Goal: Check status: Check status

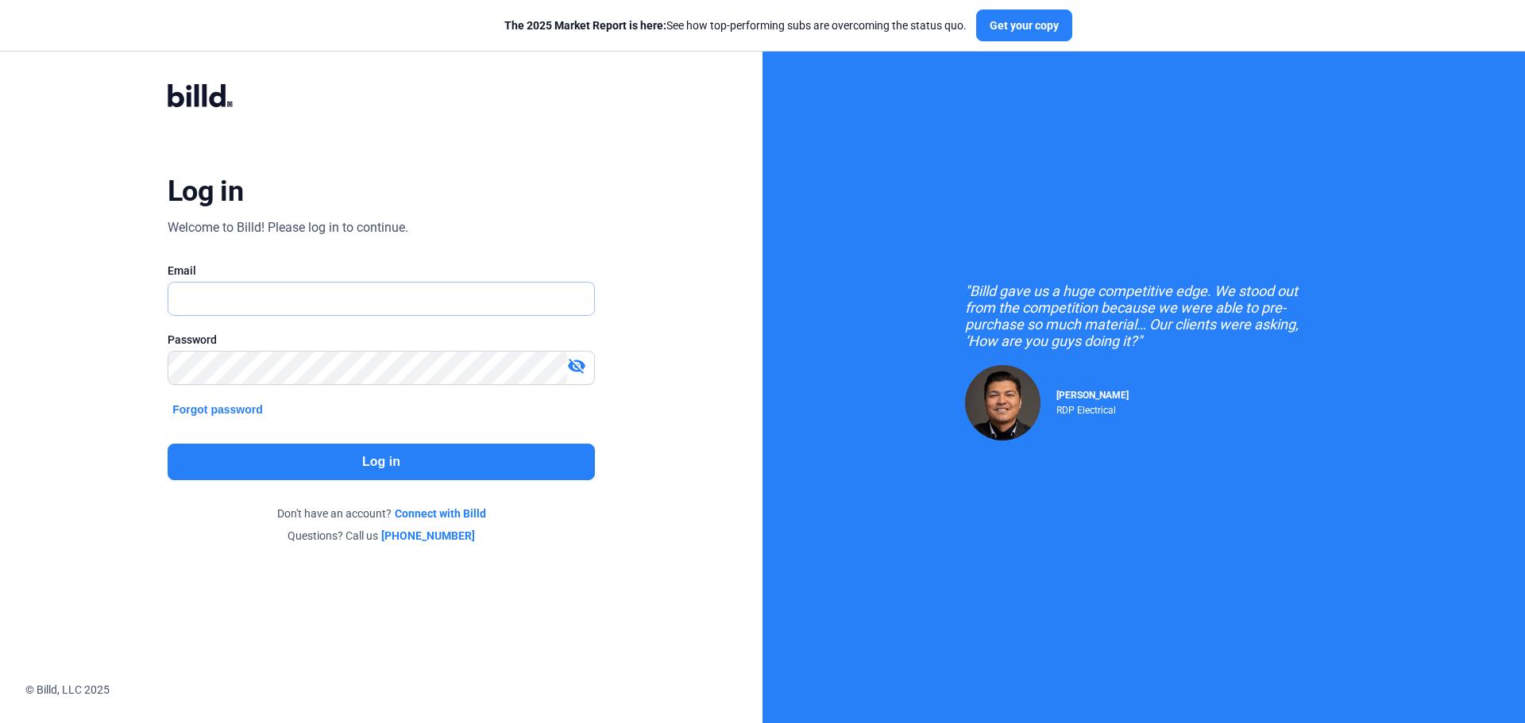
type input "[EMAIL_ADDRESS][DOMAIN_NAME]"
click at [395, 472] on button "Log in" at bounding box center [381, 462] width 427 height 37
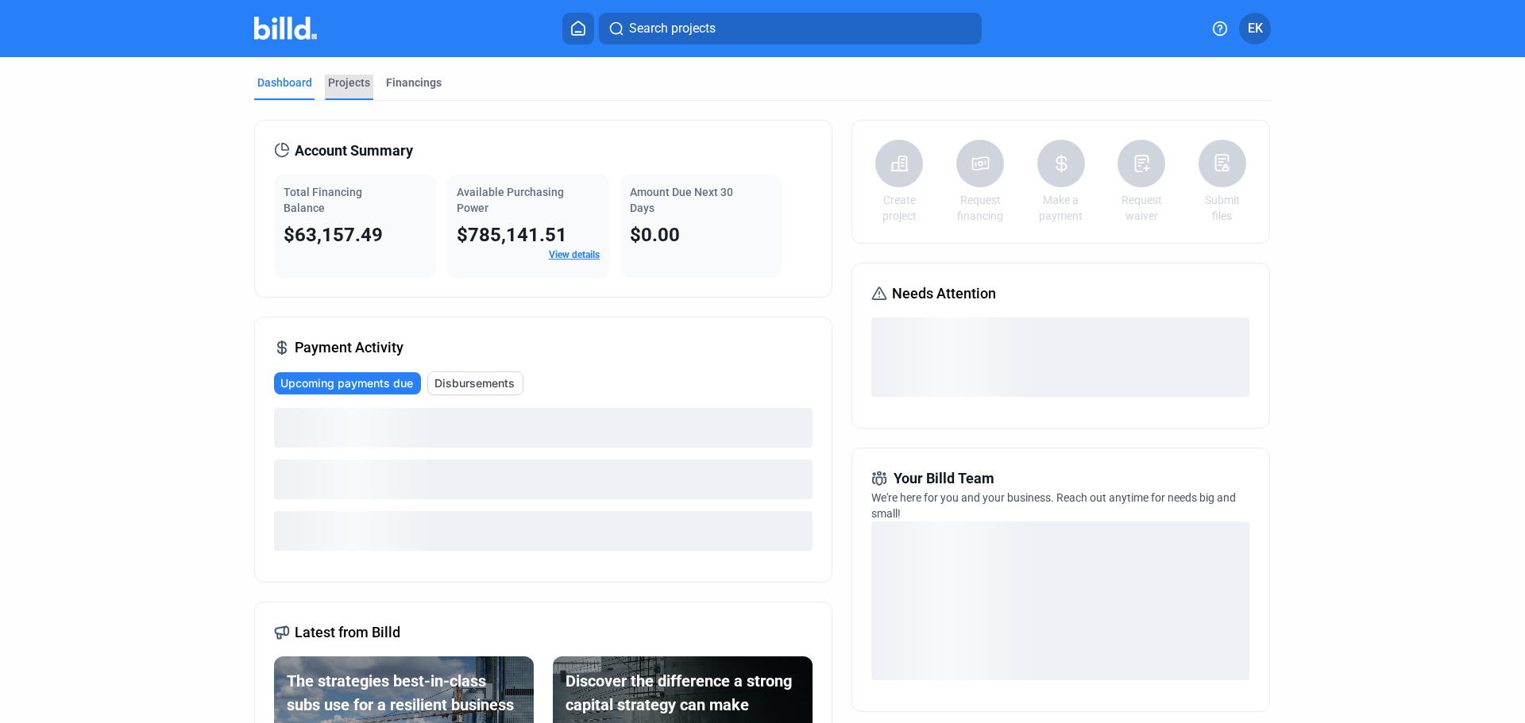
click at [331, 79] on div "Projects" at bounding box center [349, 83] width 42 height 16
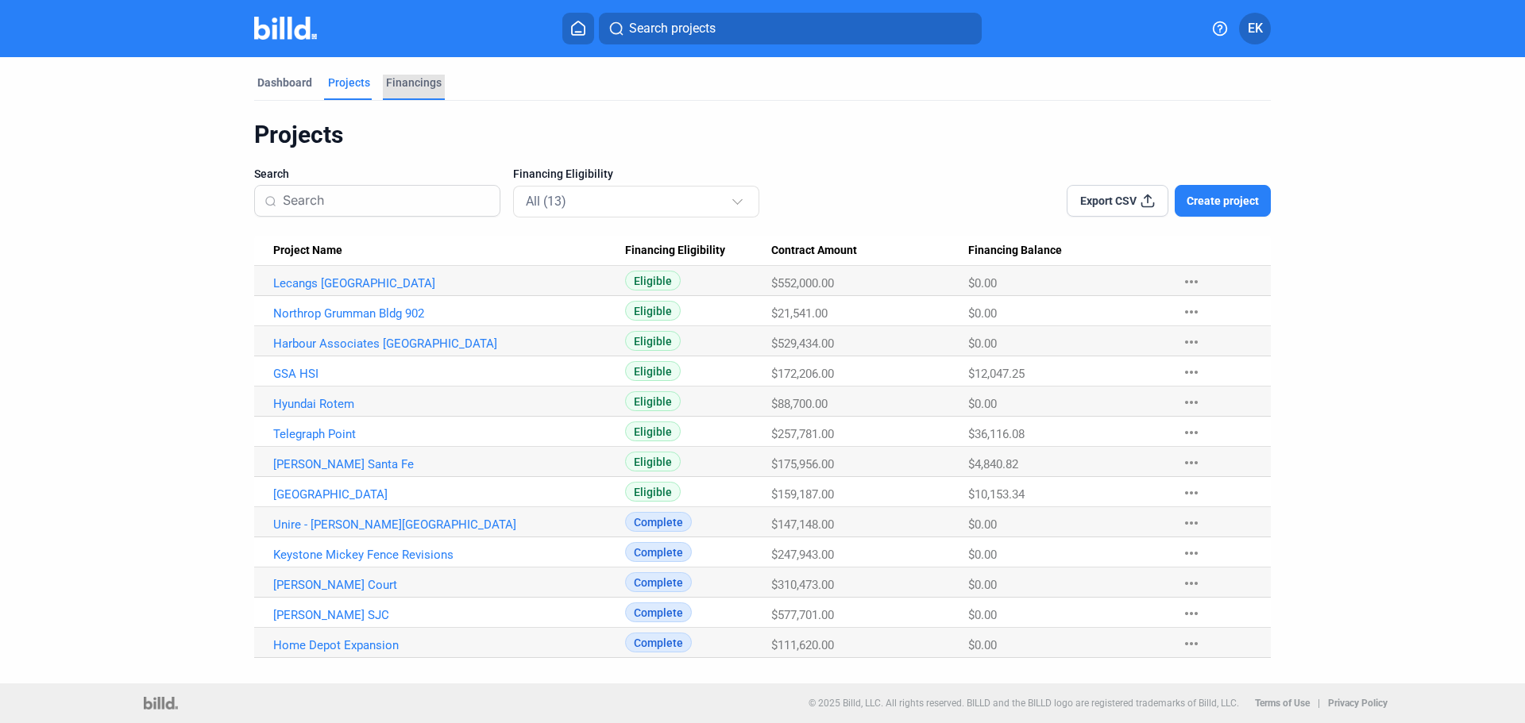
click at [425, 83] on div "Financings" at bounding box center [414, 83] width 56 height 16
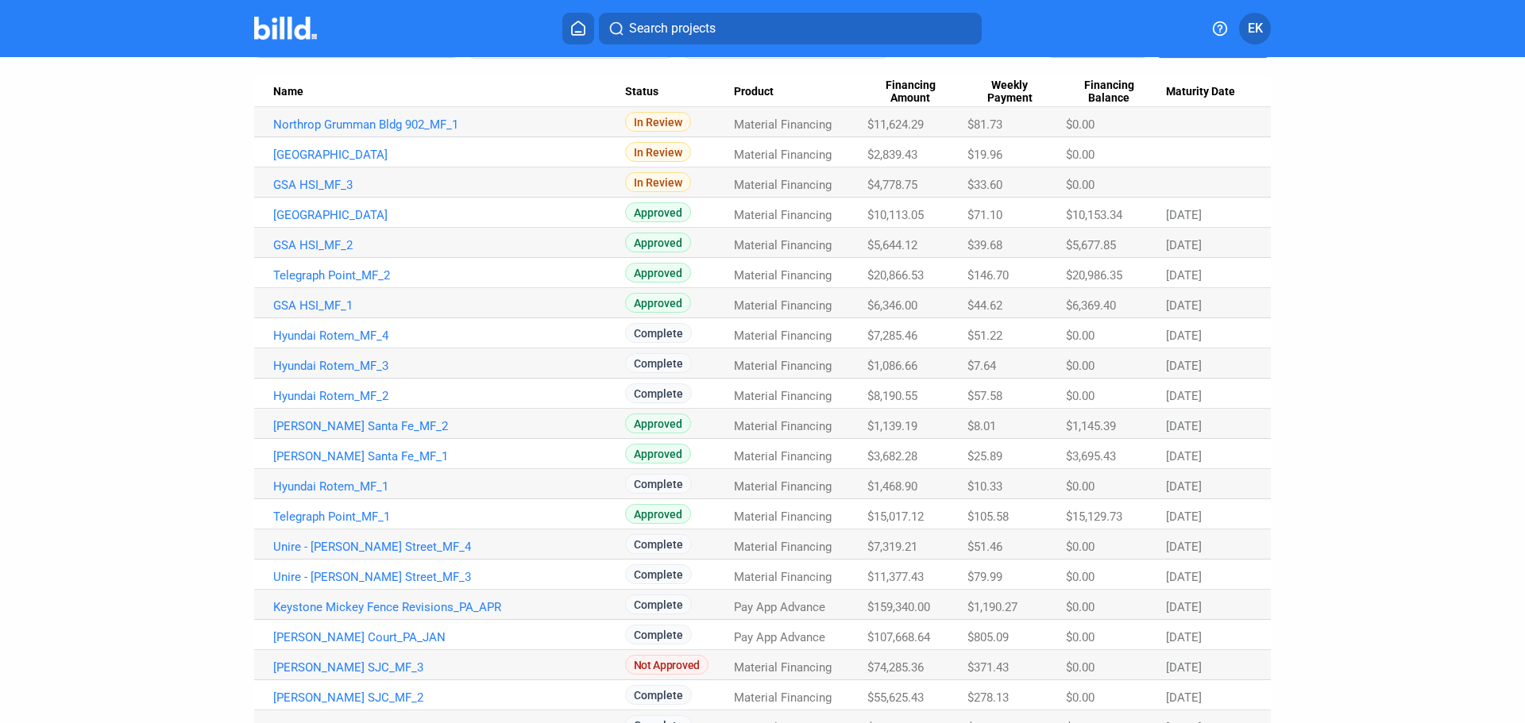
scroll to position [216, 0]
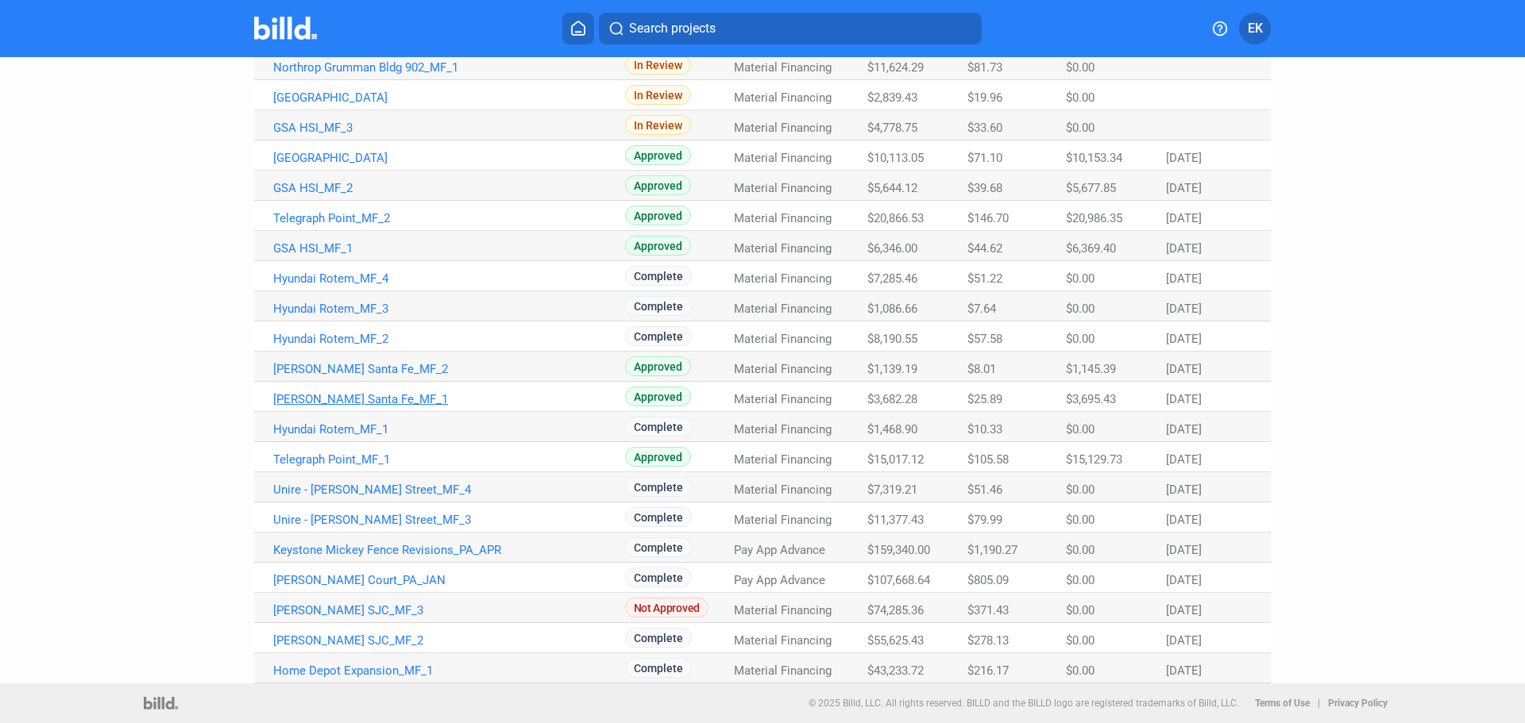
click at [326, 75] on link "[PERSON_NAME] Santa Fe_MF_1" at bounding box center [449, 67] width 352 height 14
click at [341, 75] on link "[PERSON_NAME] Santa Fe_MF_1" at bounding box center [449, 67] width 352 height 14
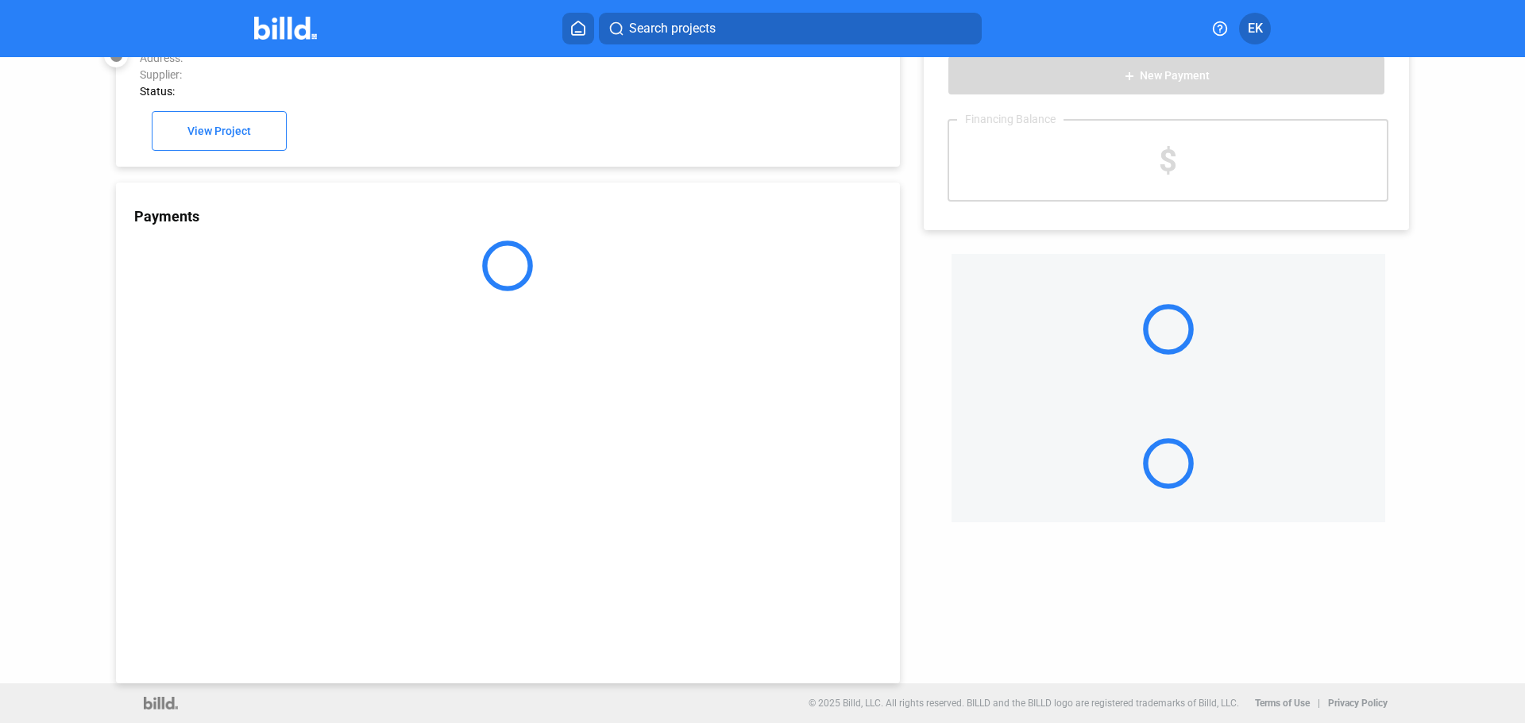
click at [368, 396] on div "Payments" at bounding box center [508, 433] width 784 height 501
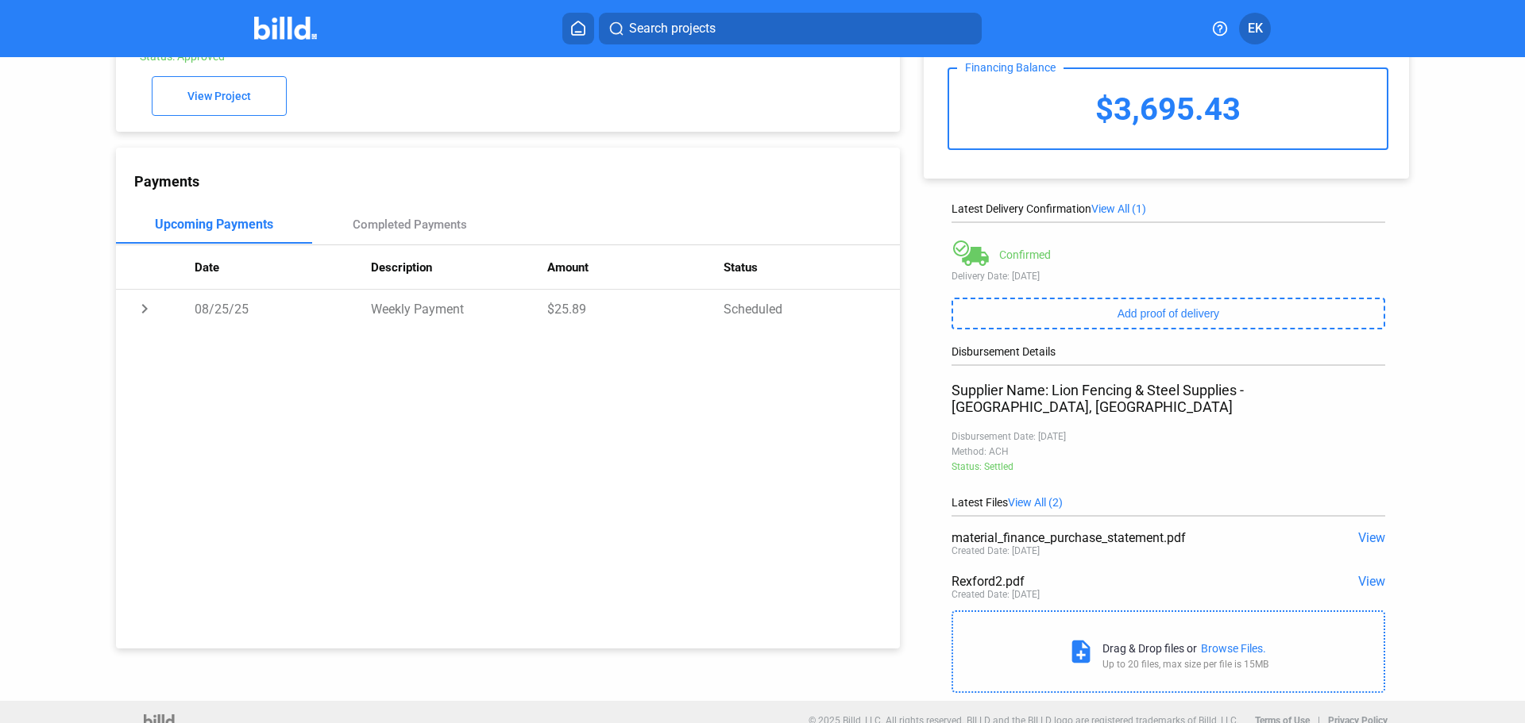
scroll to position [97, 0]
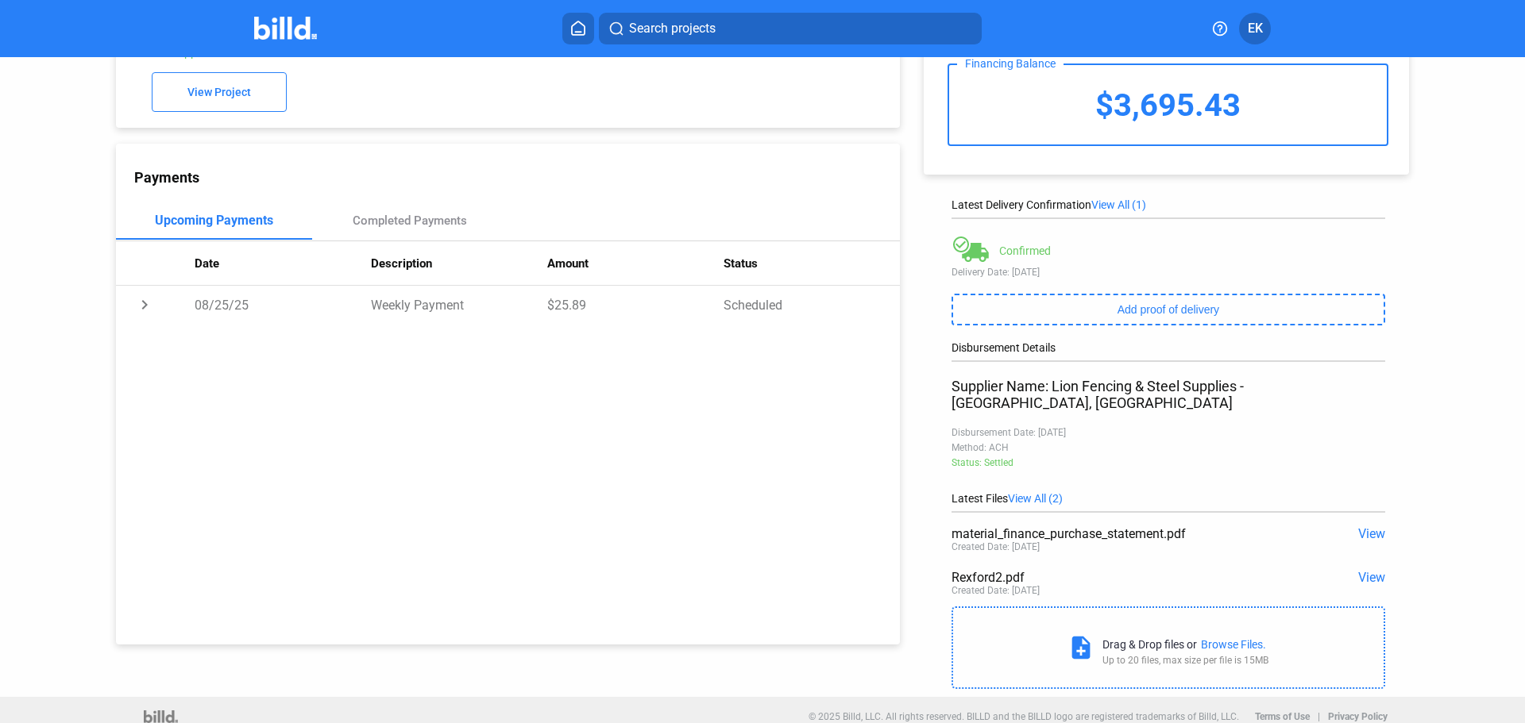
click at [1116, 203] on span "View All (1)" at bounding box center [1118, 205] width 55 height 13
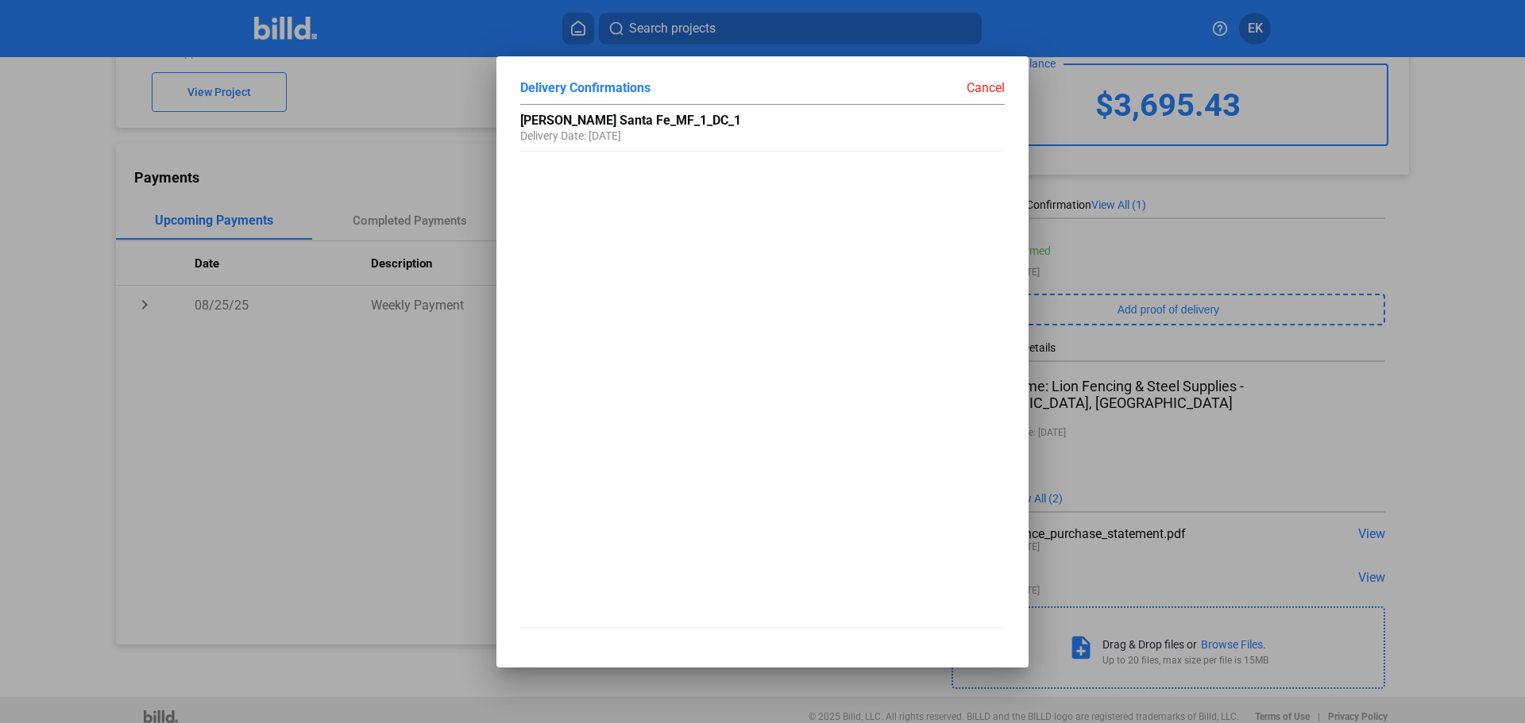
click at [987, 89] on div "Cancel" at bounding box center [883, 88] width 242 height 16
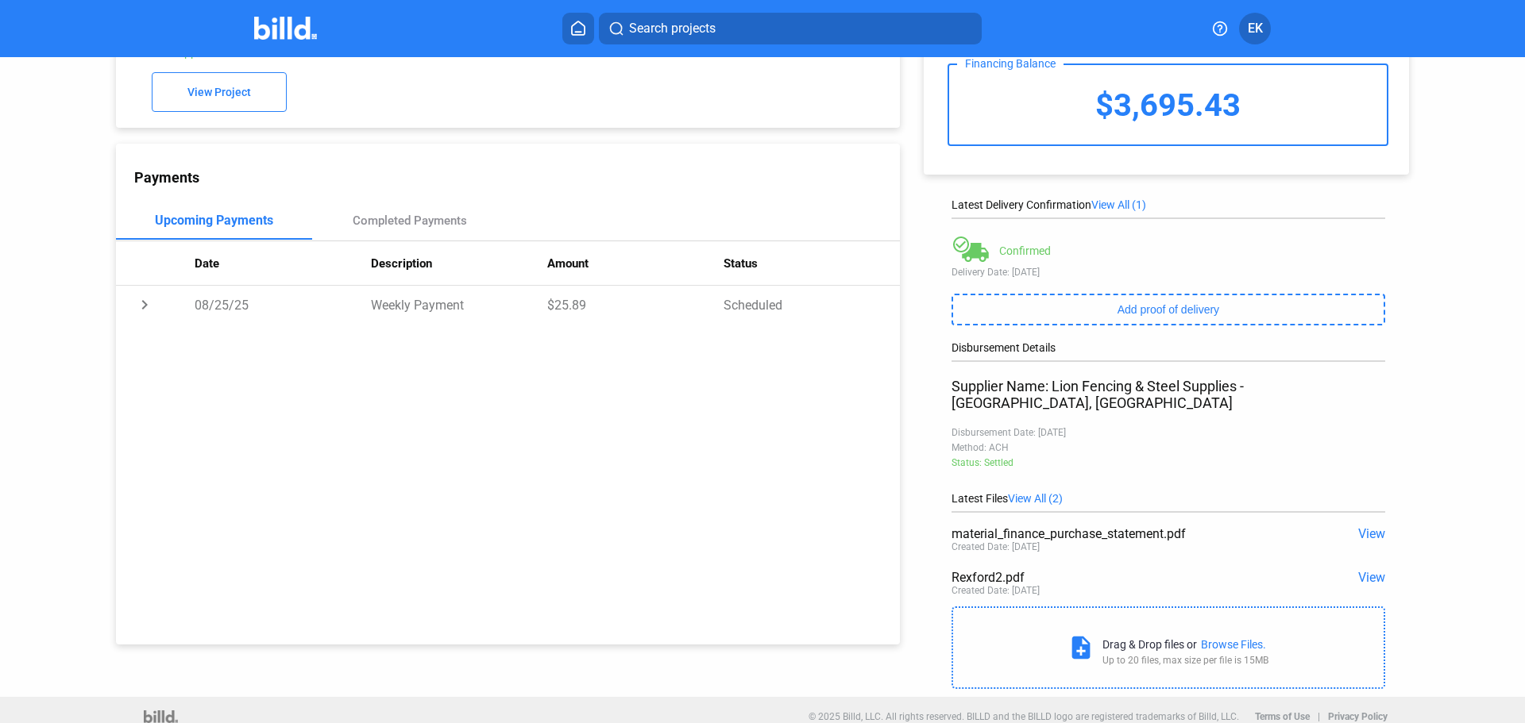
scroll to position [0, 0]
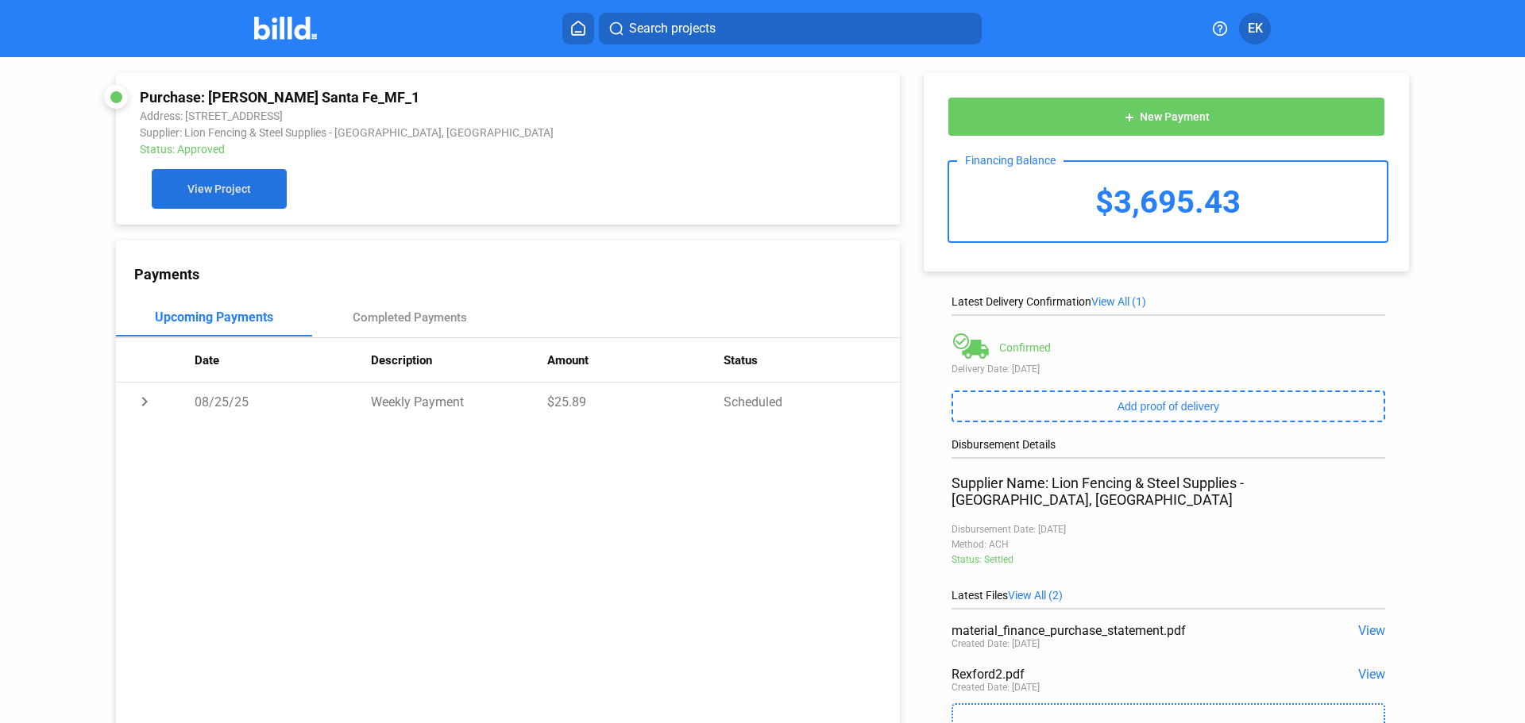
click at [244, 188] on span "View Project" at bounding box center [219, 189] width 64 height 13
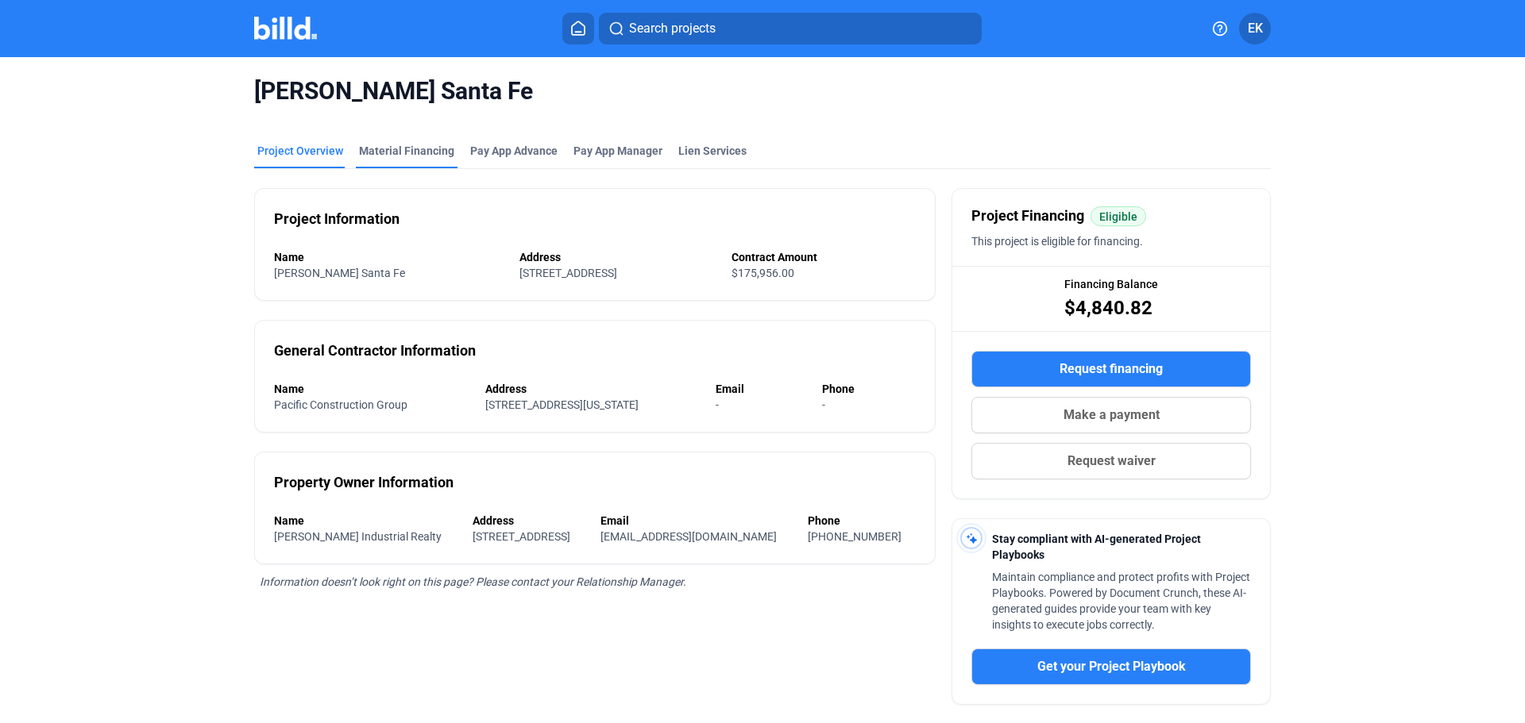
click at [383, 153] on div "Material Financing" at bounding box center [406, 151] width 95 height 16
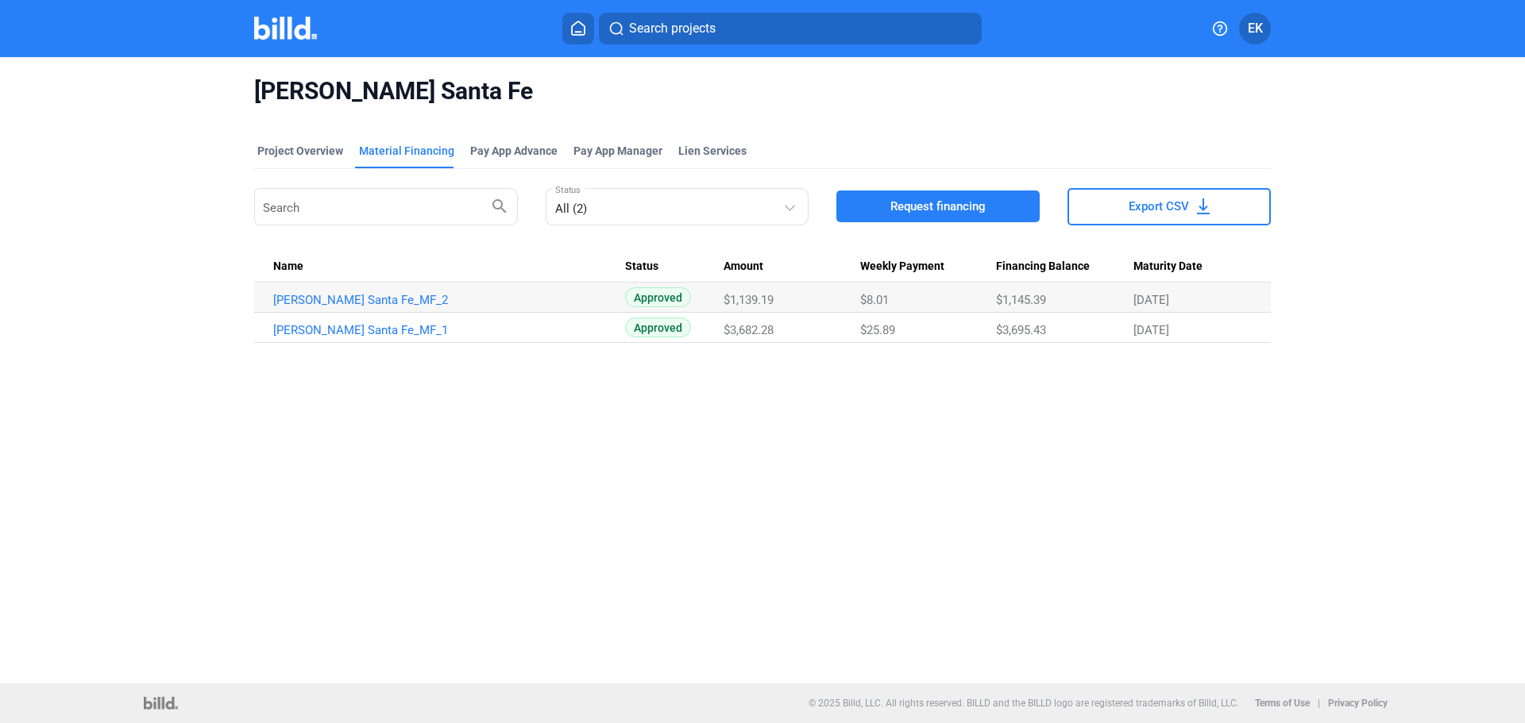
drag, startPoint x: 1193, startPoint y: 326, endPoint x: 655, endPoint y: 330, distance: 538.4
click at [700, 333] on tr "[PERSON_NAME] Santa Fe_MF_1 Approved $3,682.28 $25.89 $3,695.43 [DATE]" at bounding box center [762, 328] width 1016 height 30
click at [316, 307] on link "[PERSON_NAME] Santa Fe_MF_1" at bounding box center [449, 300] width 352 height 14
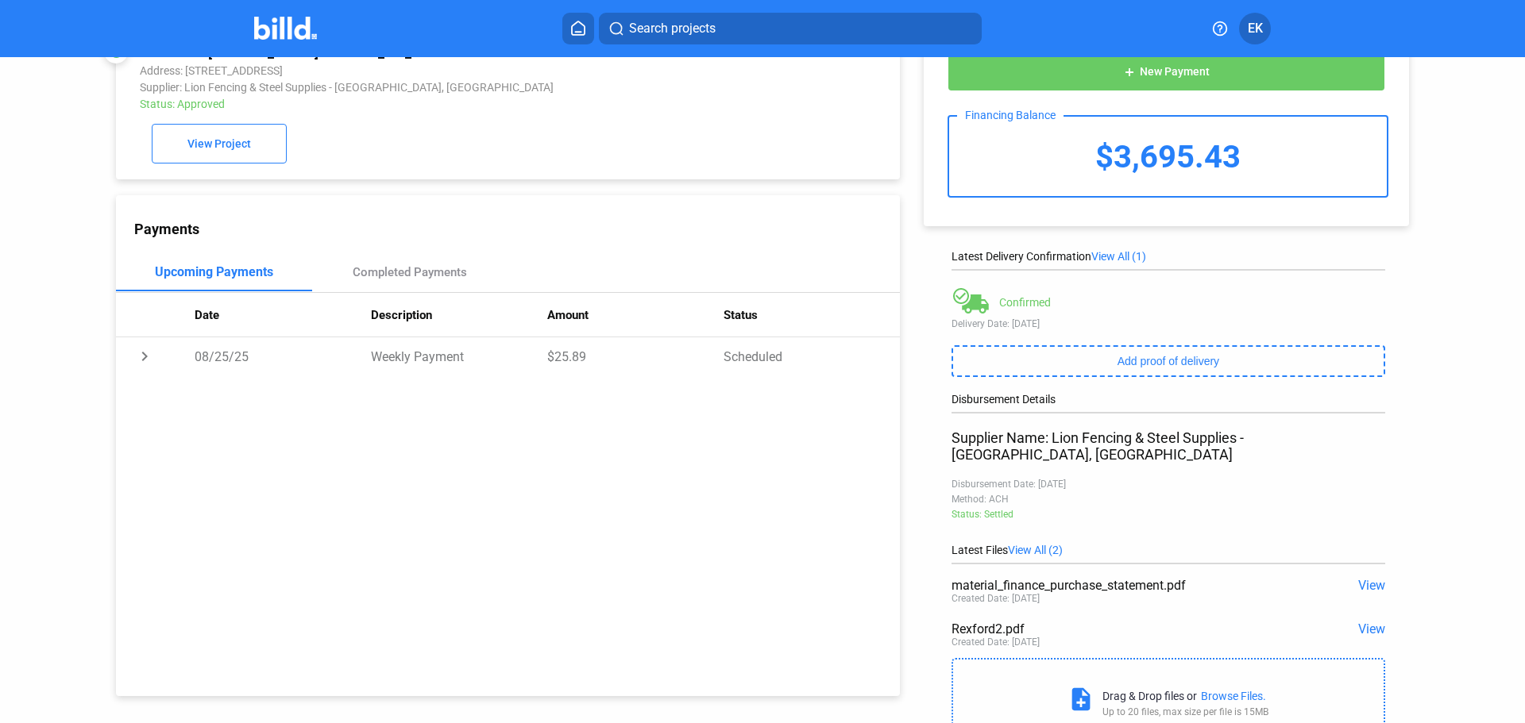
scroll to position [79, 0]
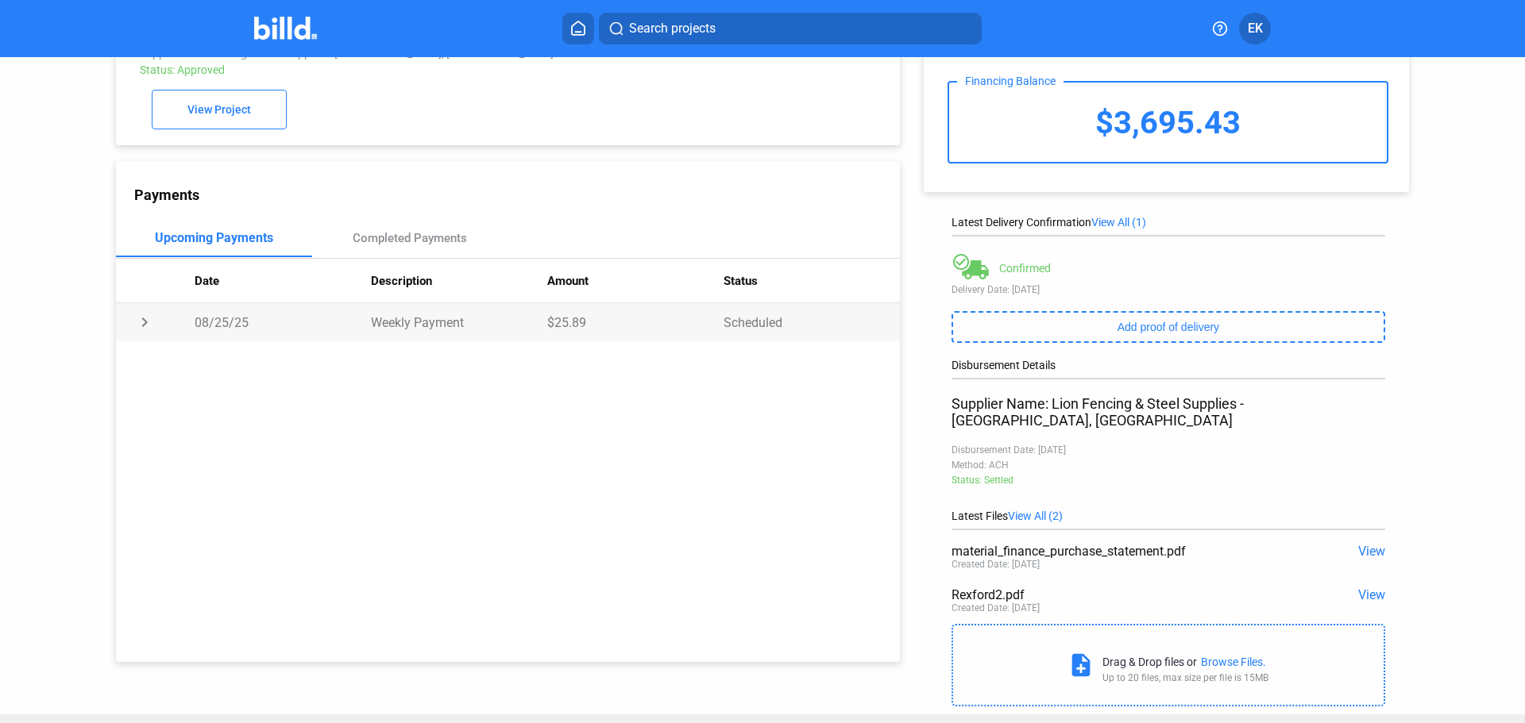
click at [142, 322] on td "chevron_right" at bounding box center [155, 322] width 79 height 38
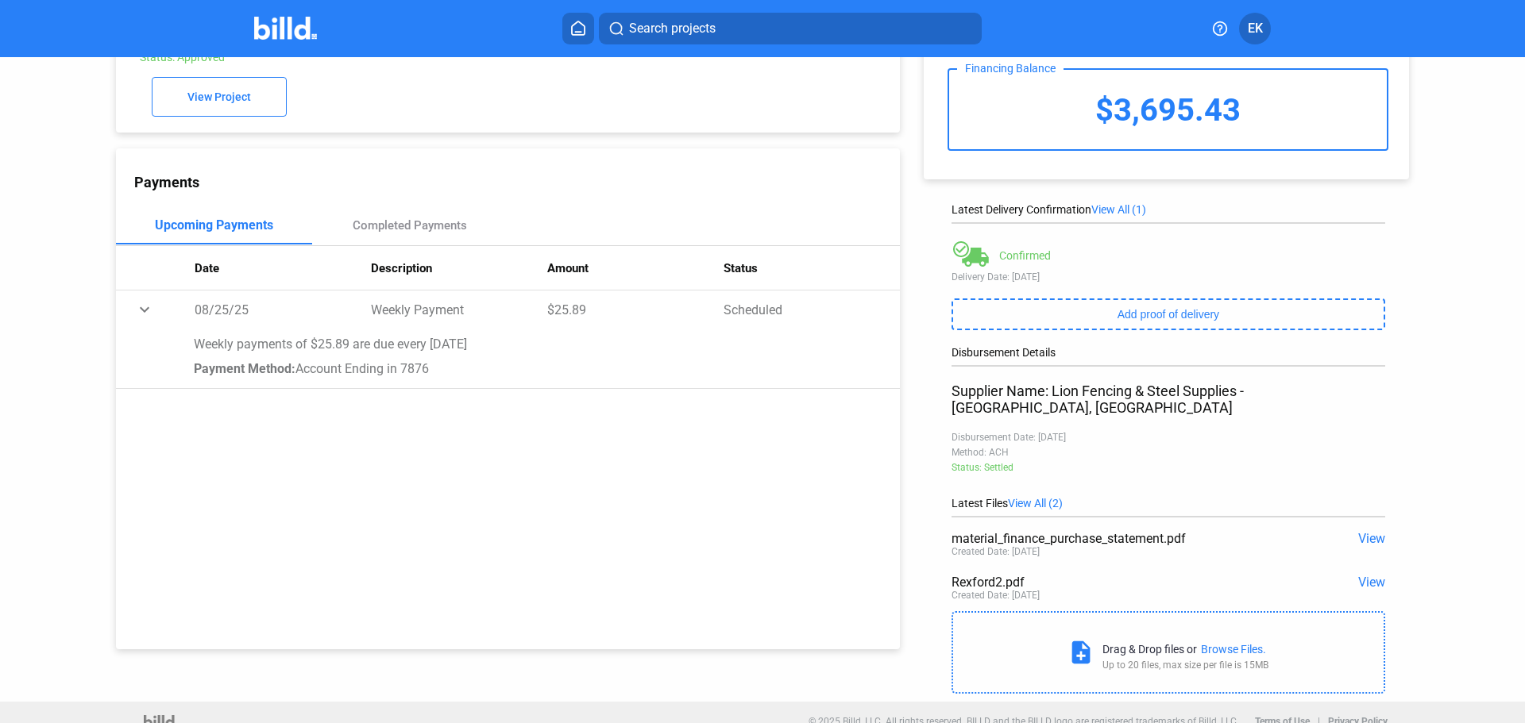
scroll to position [97, 0]
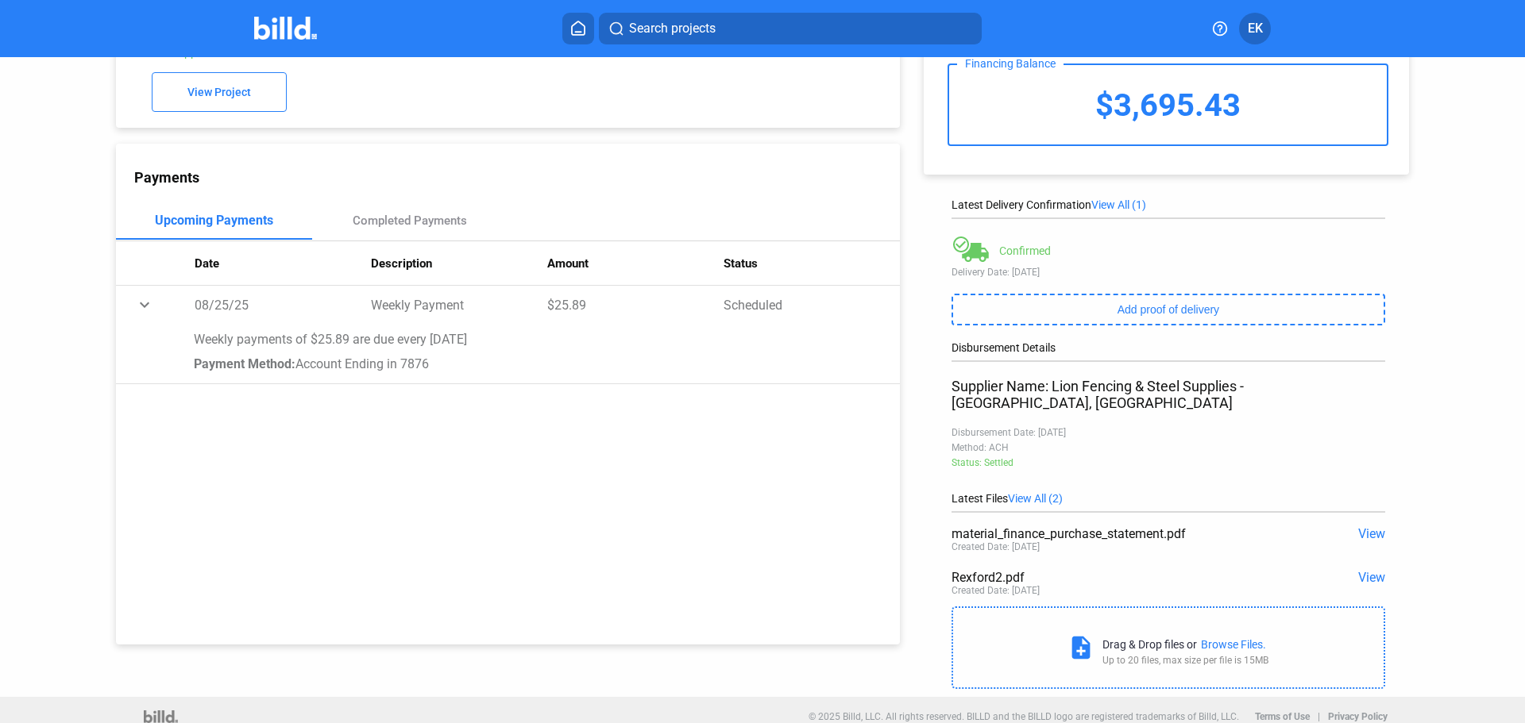
click at [1029, 492] on span "View All (2)" at bounding box center [1035, 498] width 55 height 13
